Goal: Understand site structure: Grasp the organization and layout of the website

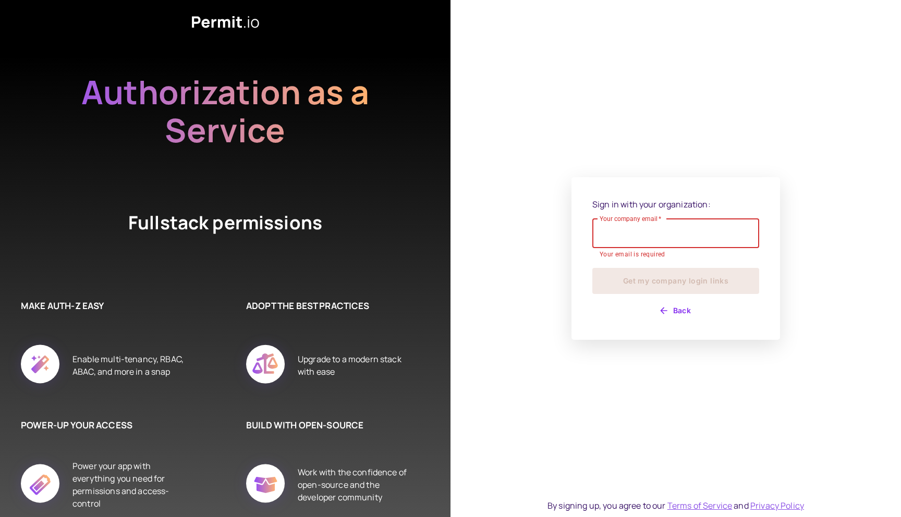
click at [659, 243] on input "Your company email   *" at bounding box center [675, 233] width 167 height 29
type input "**********"
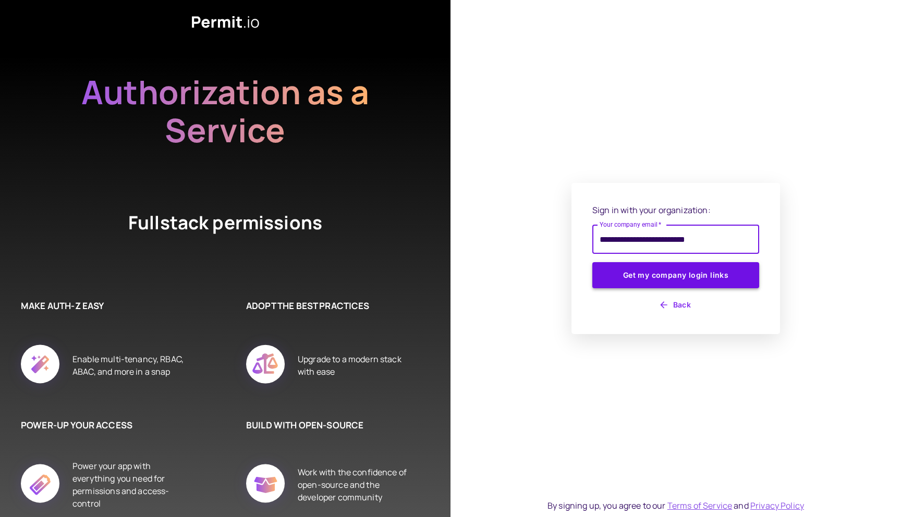
click at [668, 275] on button "Get my company login links" at bounding box center [675, 275] width 167 height 26
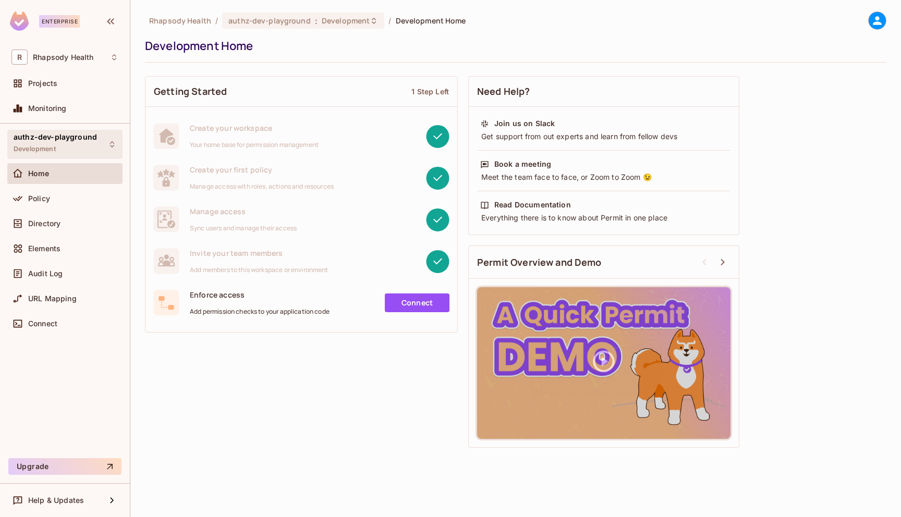
click at [66, 135] on span "authz-dev-playground" at bounding box center [55, 137] width 83 height 8
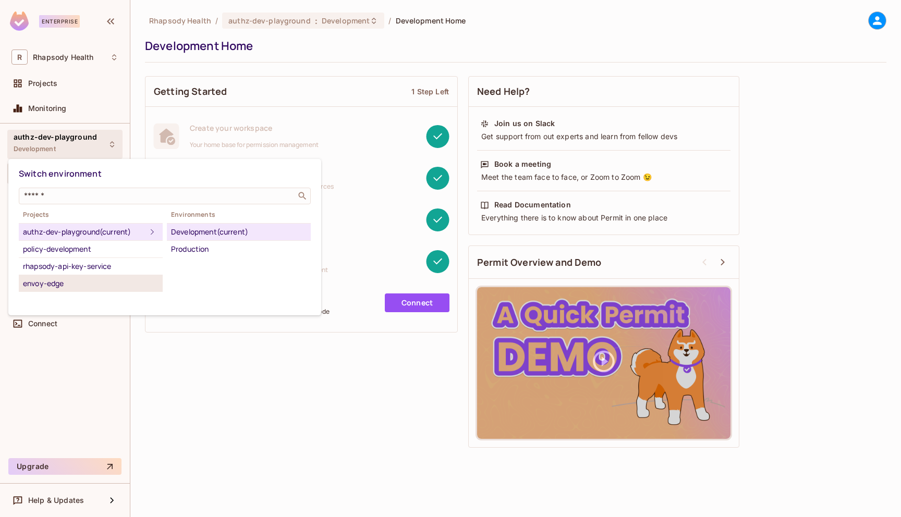
click at [81, 278] on div "envoy-edge" at bounding box center [91, 283] width 136 height 13
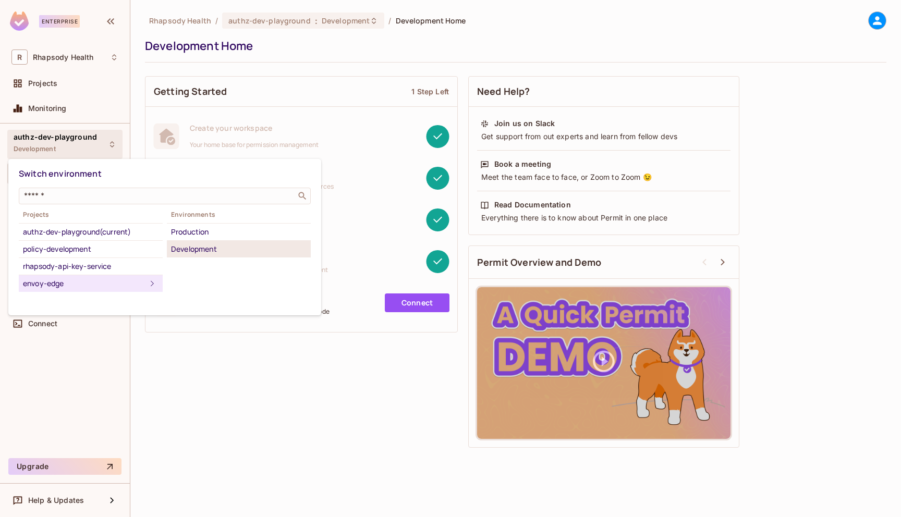
click at [214, 245] on div "Development" at bounding box center [239, 249] width 136 height 13
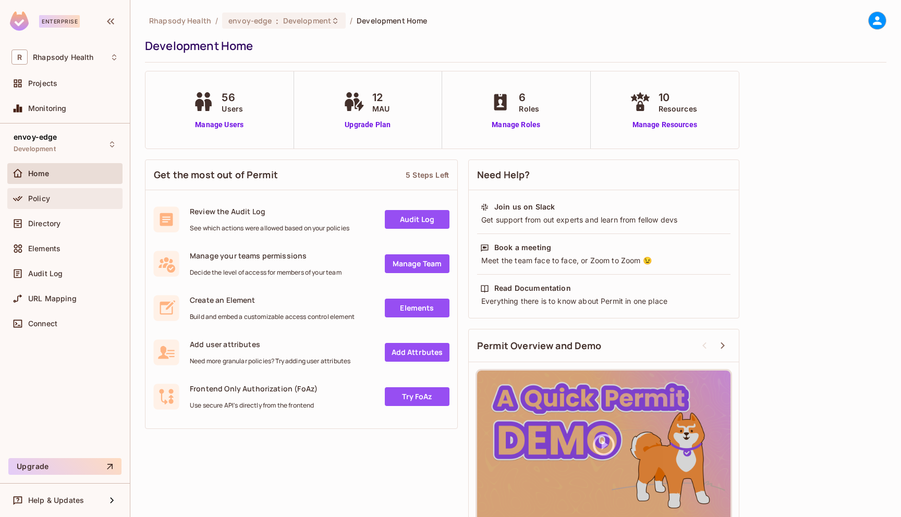
click at [63, 204] on div "Policy" at bounding box center [64, 198] width 107 height 13
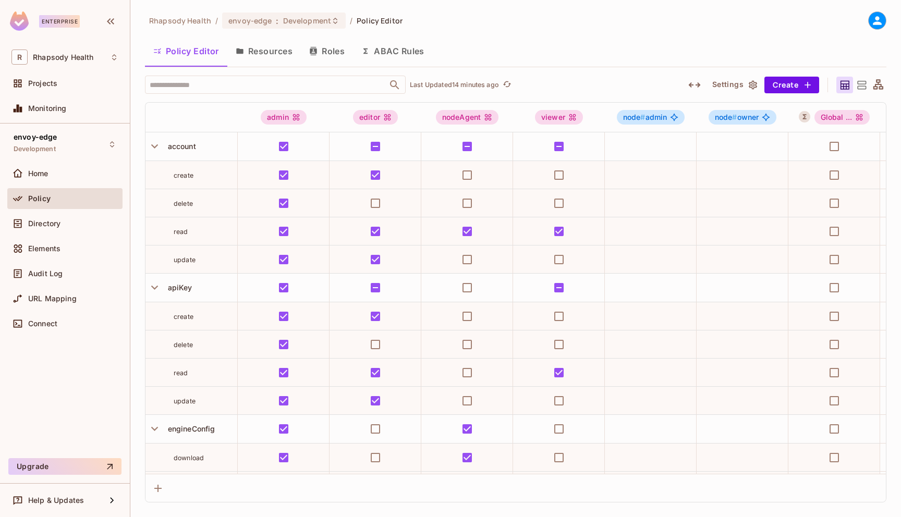
click at [261, 54] on button "Resources" at bounding box center [264, 51] width 74 height 26
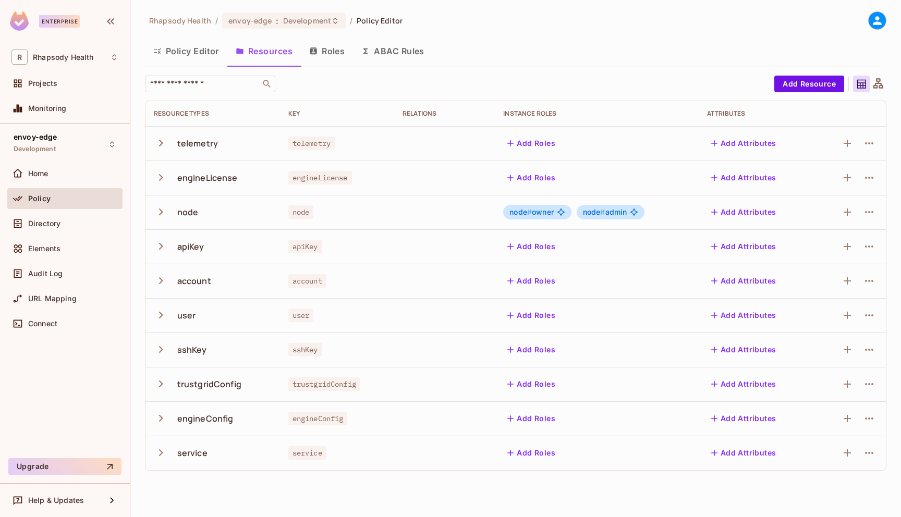
click at [204, 54] on button "Policy Editor" at bounding box center [186, 51] width 82 height 26
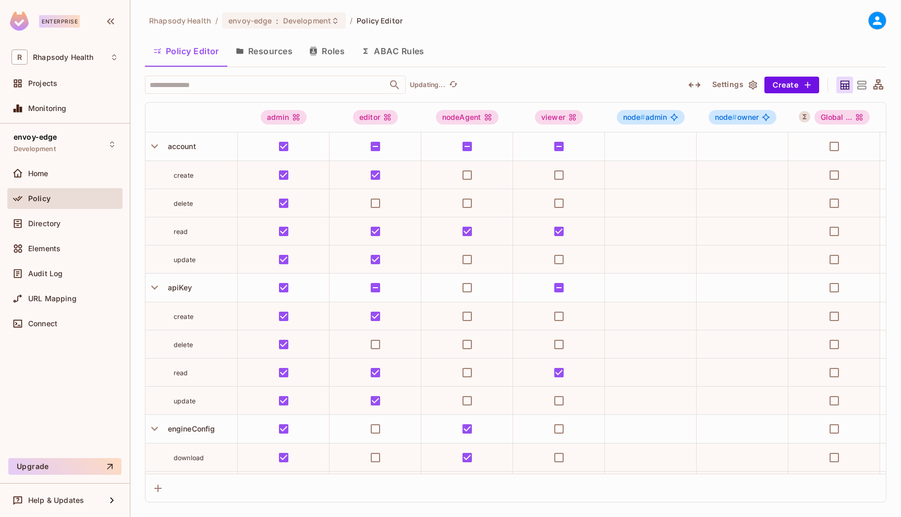
click at [332, 57] on button "Roles" at bounding box center [327, 51] width 52 height 26
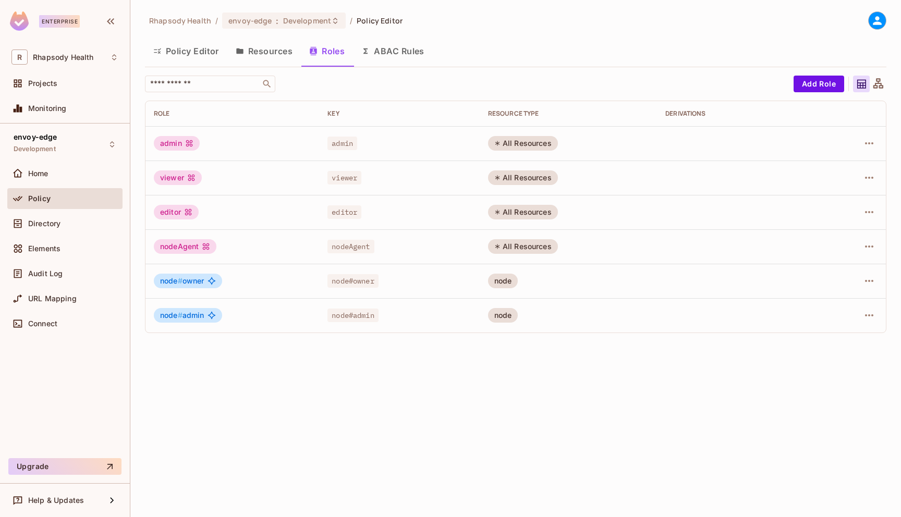
click at [386, 57] on button "ABAC Rules" at bounding box center [393, 51] width 80 height 26
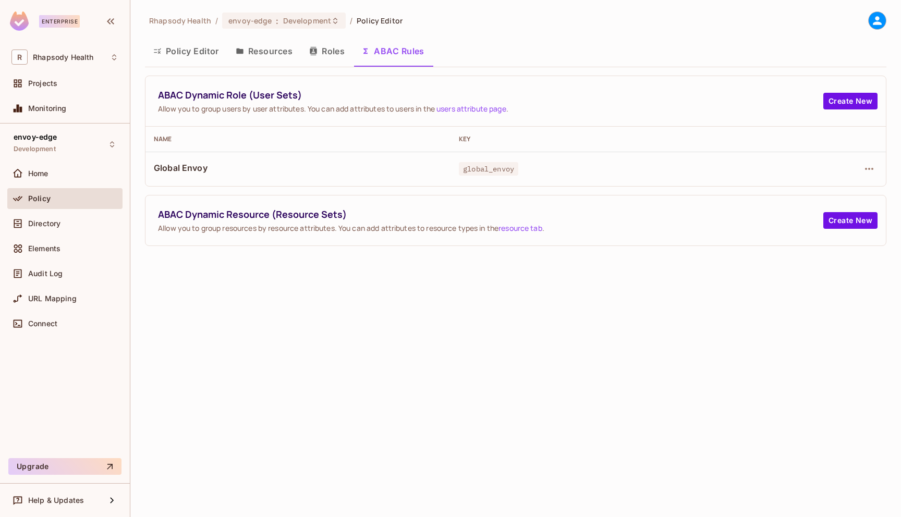
click at [186, 47] on button "Policy Editor" at bounding box center [186, 51] width 82 height 26
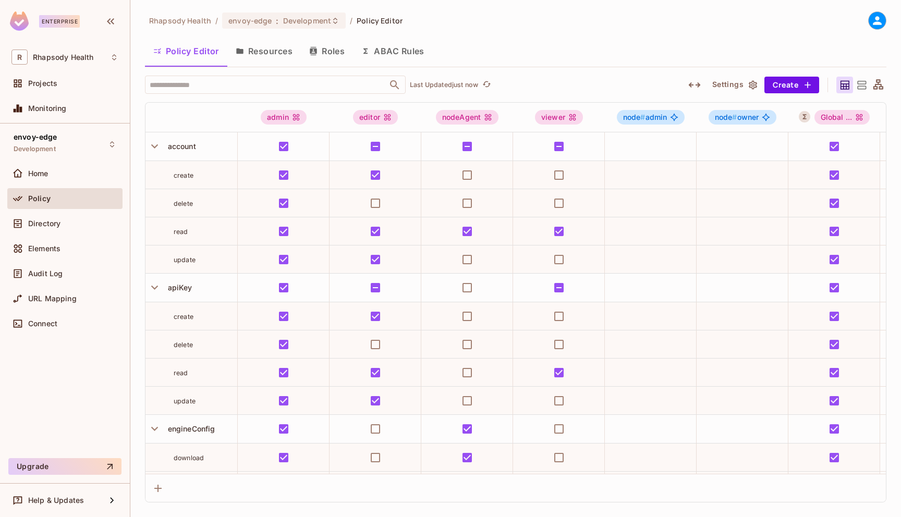
click at [472, 67] on div "Policy Editor Resources Roles ABAC Rules" at bounding box center [515, 52] width 741 height 29
